Goal: Task Accomplishment & Management: Use online tool/utility

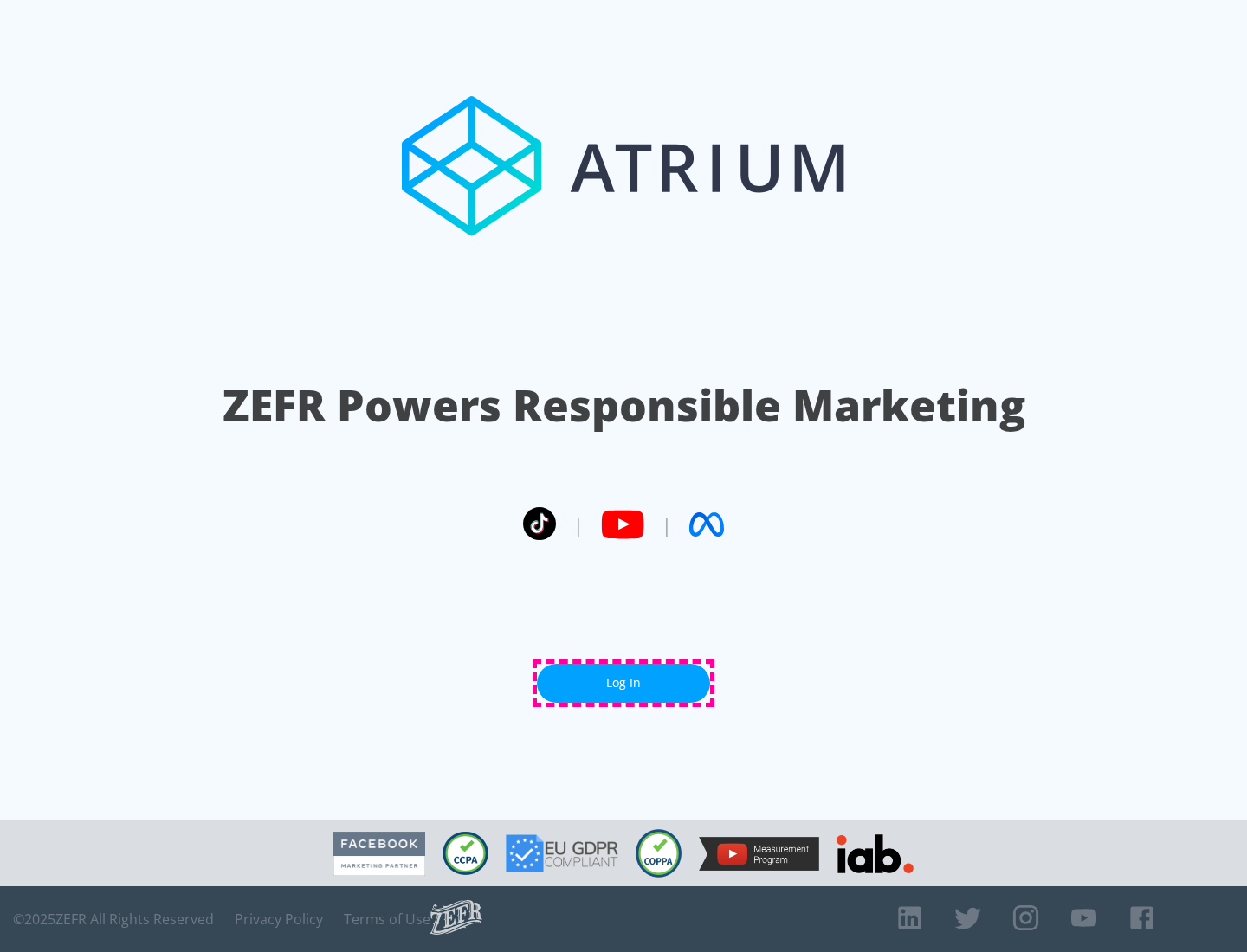
click at [624, 683] on link "Log In" at bounding box center [624, 683] width 173 height 39
